Goal: Navigation & Orientation: Find specific page/section

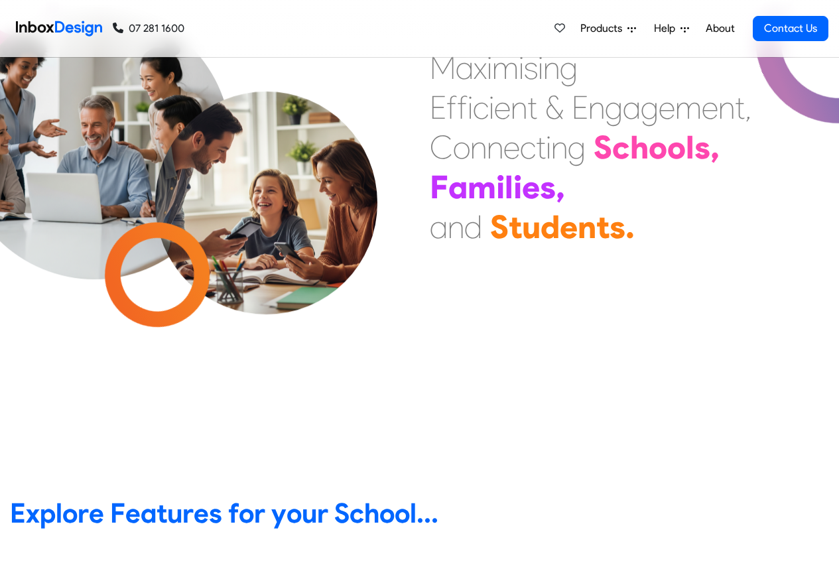
scroll to position [478, 0]
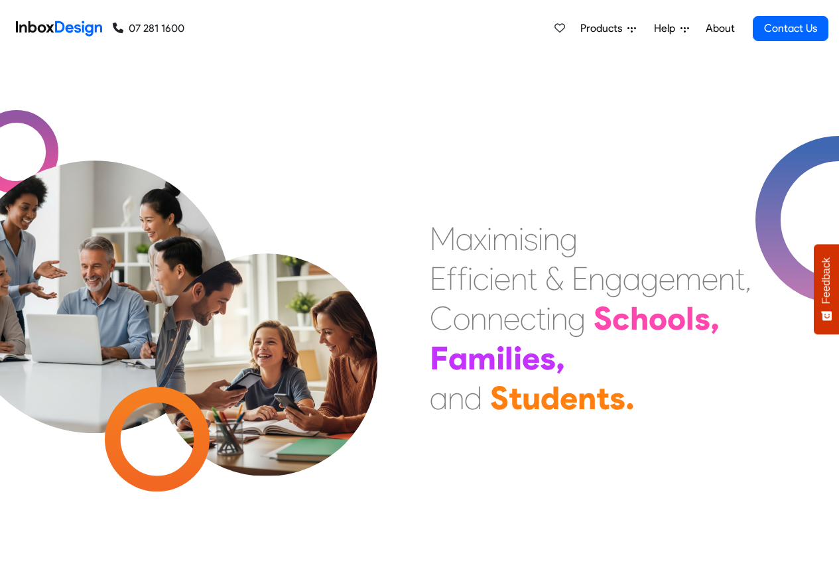
drag, startPoint x: 199, startPoint y: 84, endPoint x: 121, endPoint y: 86, distance: 77.7
click at [121, 86] on div "M a x i m i s i n g E f f i c i e n t & E n g a g e m e n t , C o n n e c t i n…" at bounding box center [419, 319] width 839 height 522
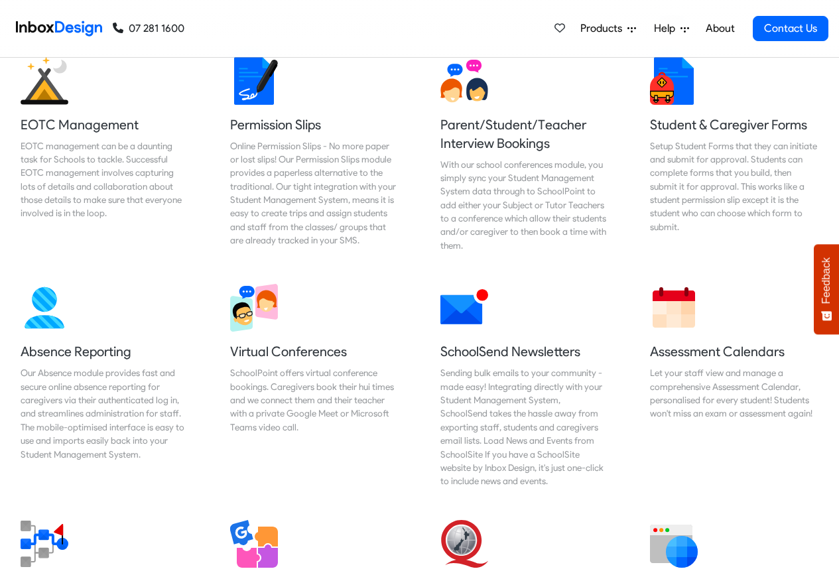
scroll to position [876, 0]
